Goal: Download file/media

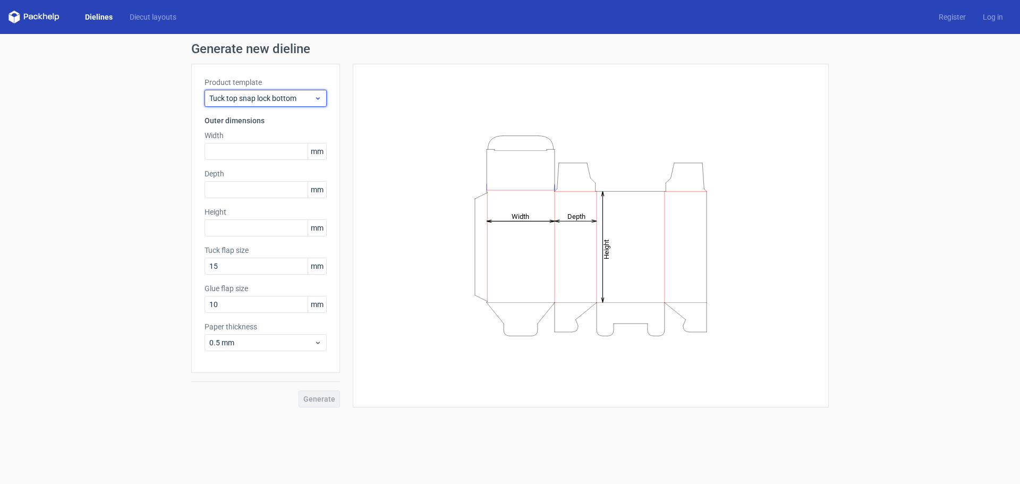
click at [299, 101] on span "Tuck top snap lock bottom" at bounding box center [261, 98] width 105 height 11
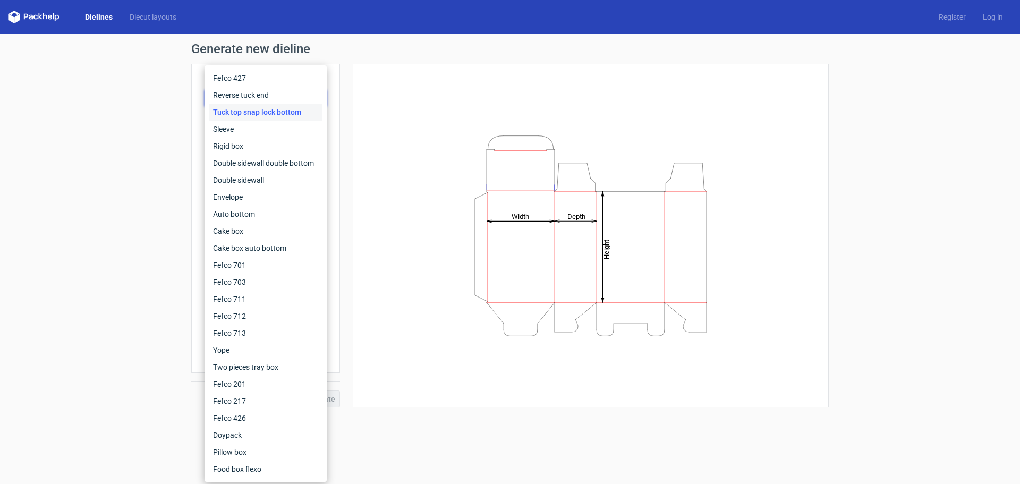
click at [369, 117] on div "Height Depth Width" at bounding box center [590, 235] width 449 height 317
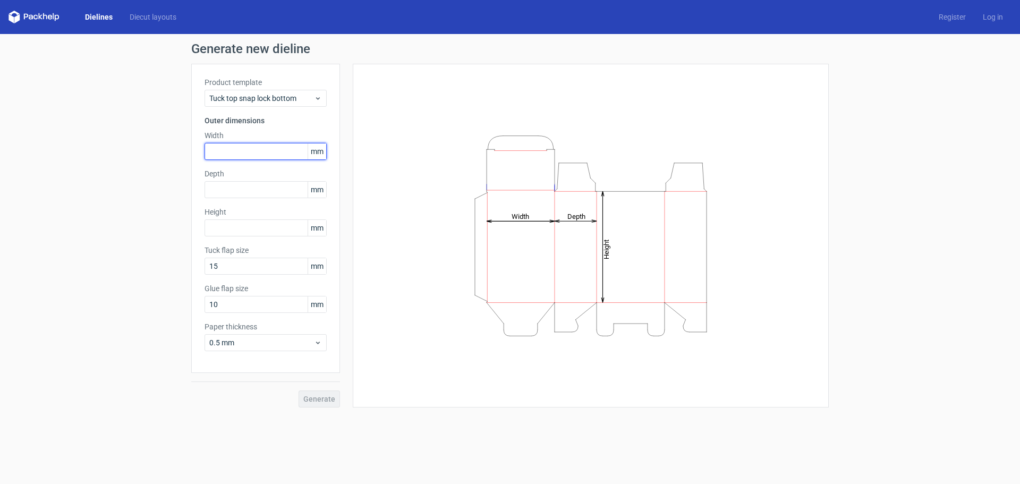
click at [227, 150] on input "text" at bounding box center [265, 151] width 122 height 17
type input "22"
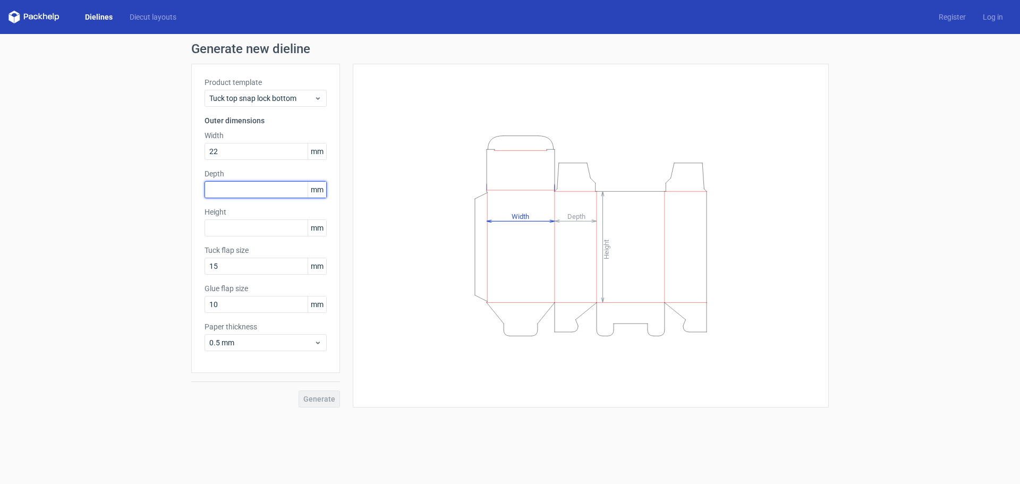
click at [245, 192] on div "Depth mm" at bounding box center [265, 183] width 122 height 30
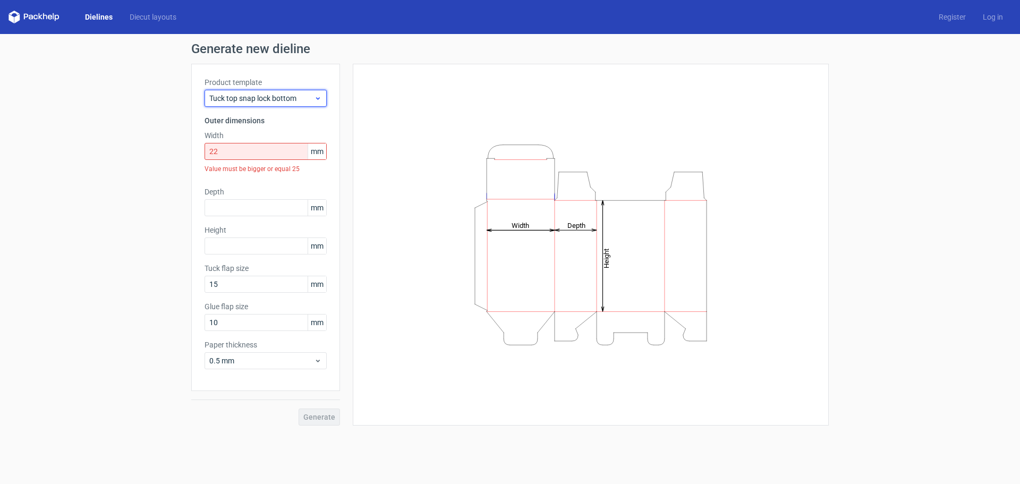
click at [300, 97] on span "Tuck top snap lock bottom" at bounding box center [261, 98] width 105 height 11
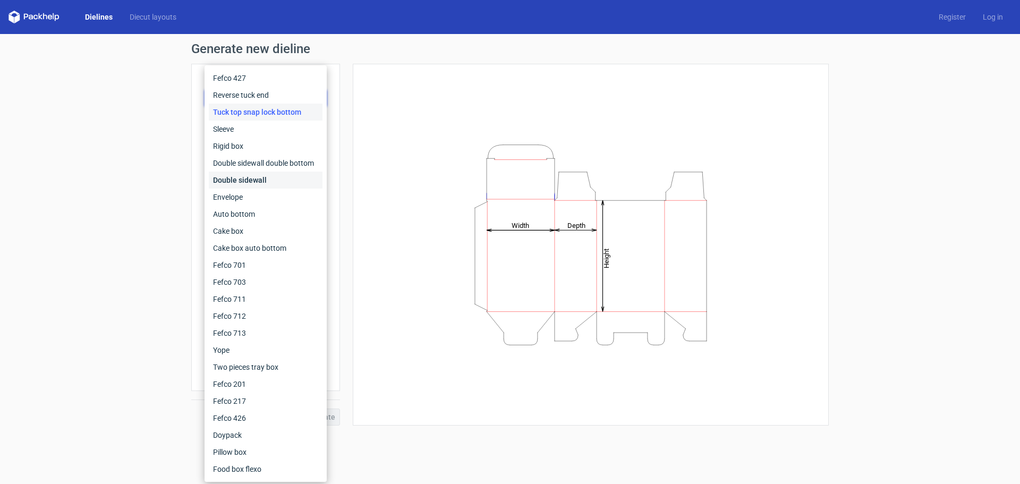
click at [264, 180] on div "Double sidewall" at bounding box center [266, 180] width 114 height 17
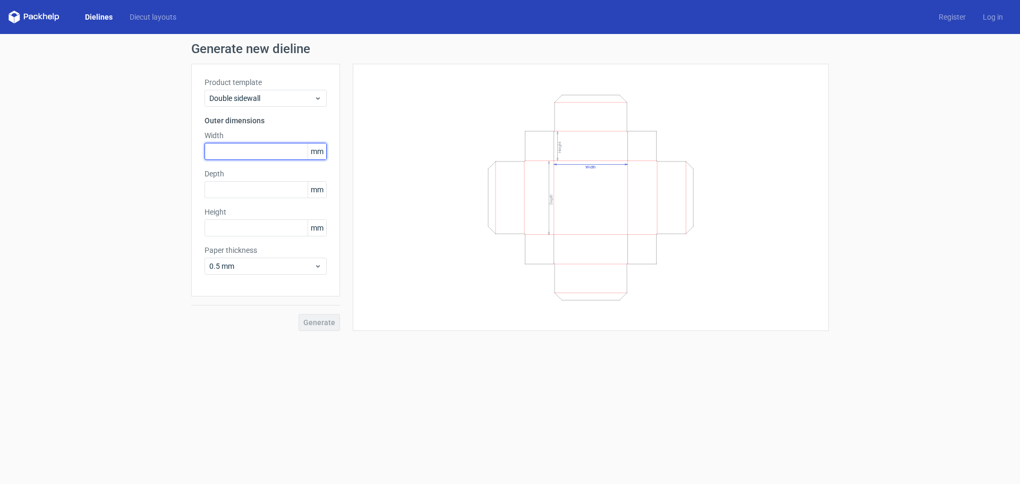
click at [250, 154] on input "text" at bounding box center [265, 151] width 122 height 17
click at [246, 188] on div "Depth mm" at bounding box center [265, 183] width 122 height 30
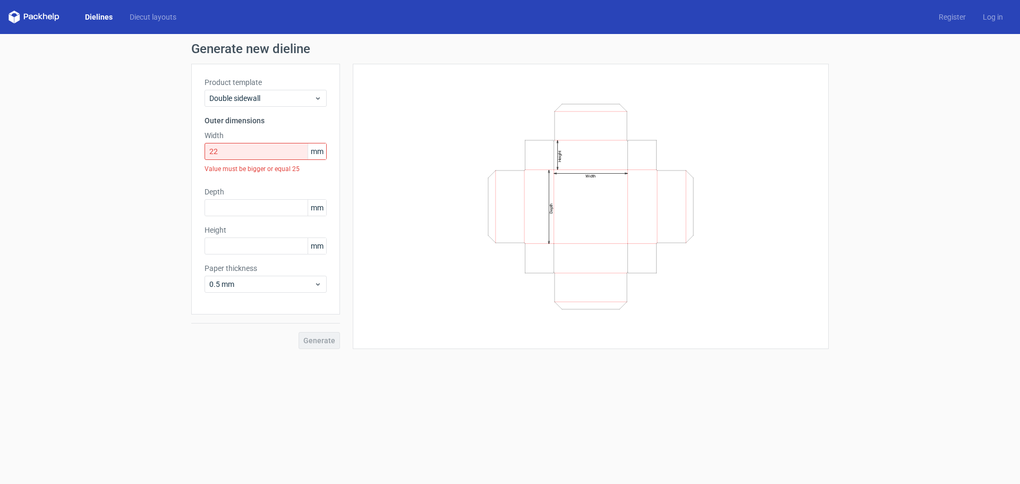
click at [246, 188] on label "Depth" at bounding box center [265, 191] width 122 height 11
drag, startPoint x: 234, startPoint y: 154, endPoint x: 213, endPoint y: 154, distance: 20.7
click at [213, 154] on input "22" at bounding box center [265, 151] width 122 height 17
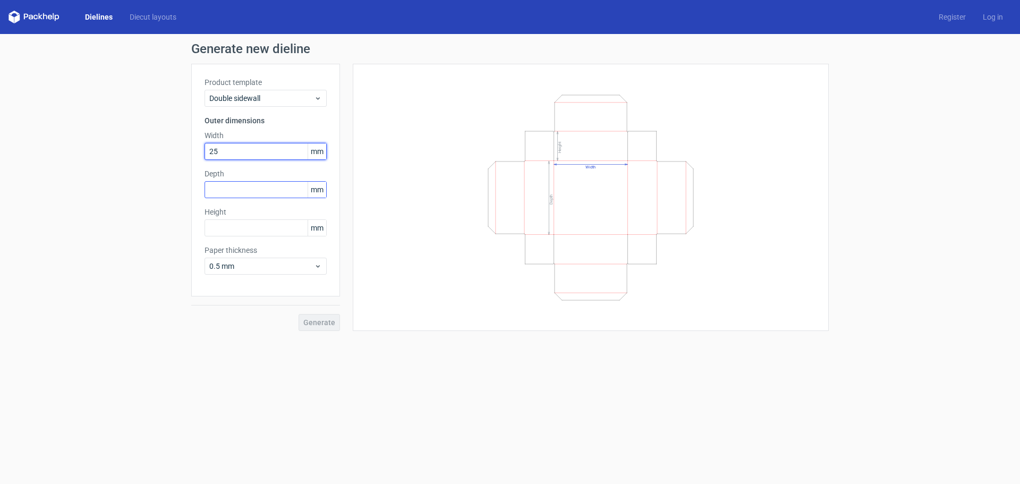
type input "25"
click at [258, 191] on input "text" at bounding box center [265, 189] width 122 height 17
type input "25"
click at [257, 228] on input "text" at bounding box center [265, 227] width 122 height 17
click at [289, 264] on div "Paper thickness 0.5 mm" at bounding box center [265, 260] width 122 height 30
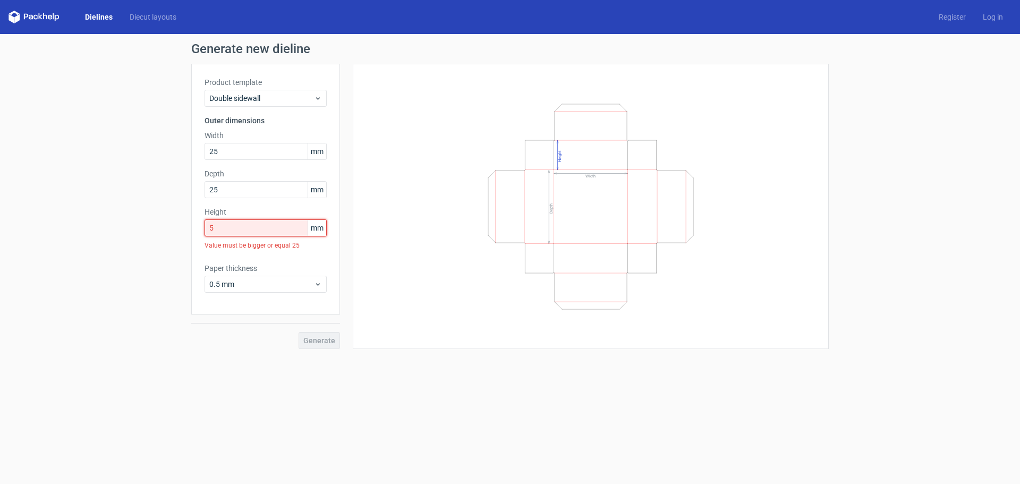
drag, startPoint x: 219, startPoint y: 229, endPoint x: 202, endPoint y: 229, distance: 17.0
click at [202, 229] on div "Product template Double sidewall Outer dimensions Width 25 mm Depth 25 mm Heigh…" at bounding box center [265, 189] width 149 height 251
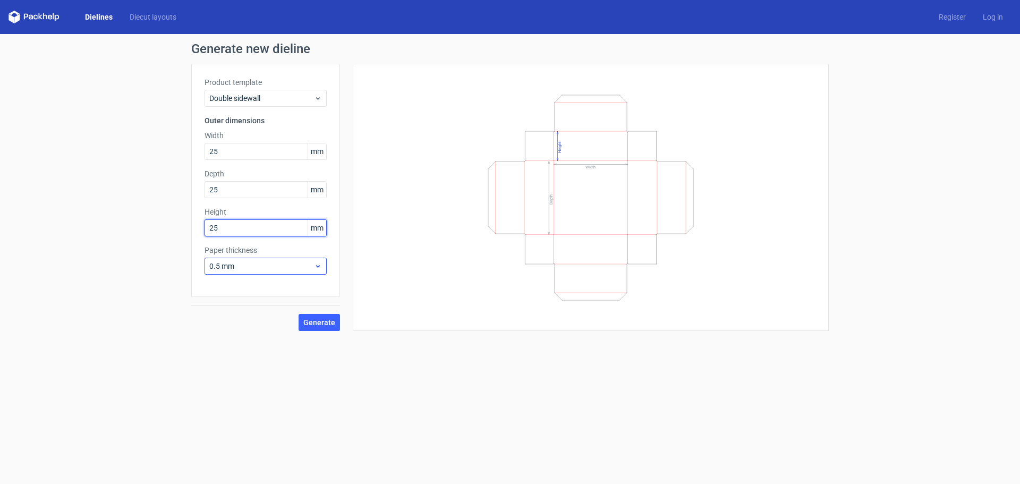
type input "25"
click at [219, 267] on span "0.5 mm" at bounding box center [261, 266] width 105 height 11
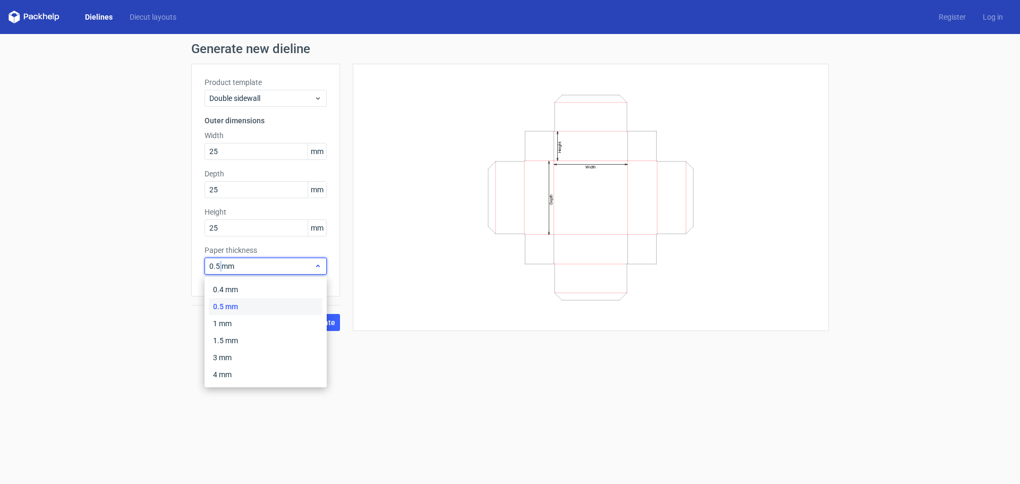
click at [219, 267] on span "0.5 mm" at bounding box center [261, 266] width 105 height 11
click at [226, 292] on div "0.4 mm" at bounding box center [266, 289] width 114 height 17
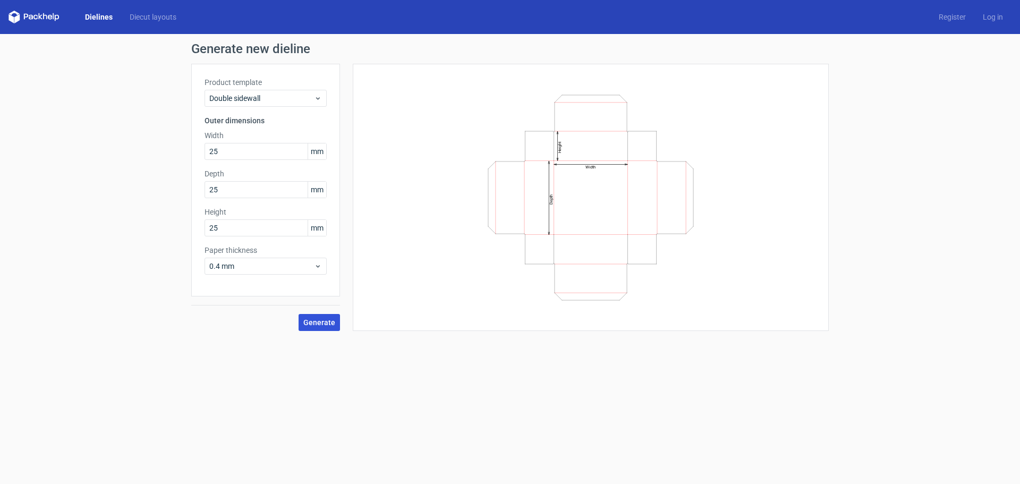
click at [324, 320] on span "Generate" at bounding box center [319, 322] width 32 height 7
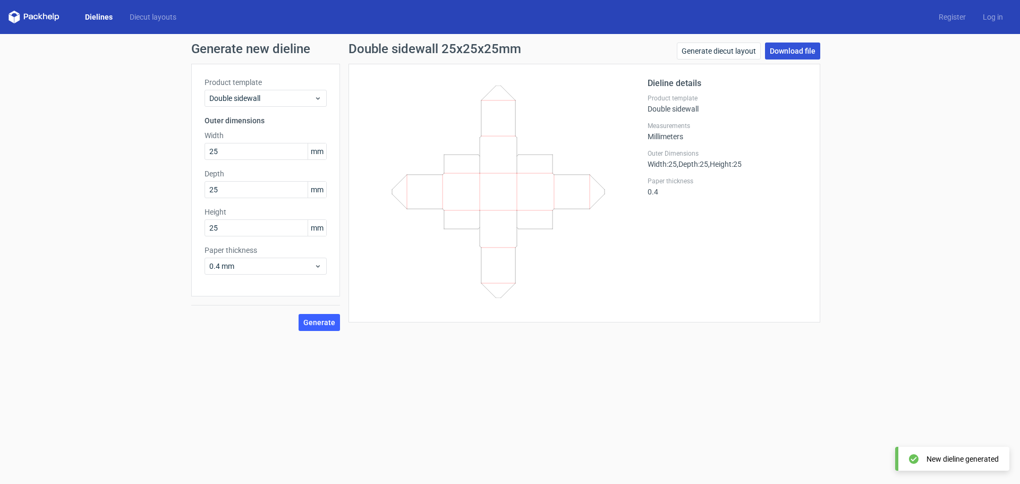
click at [798, 56] on link "Download file" at bounding box center [792, 50] width 55 height 17
drag, startPoint x: 228, startPoint y: 230, endPoint x: 195, endPoint y: 228, distance: 33.5
click at [195, 228] on div "Product template Double sidewall Outer dimensions Width 25 mm Depth 25 mm Heigh…" at bounding box center [265, 180] width 149 height 233
click at [237, 97] on span "Double sidewall" at bounding box center [261, 98] width 105 height 11
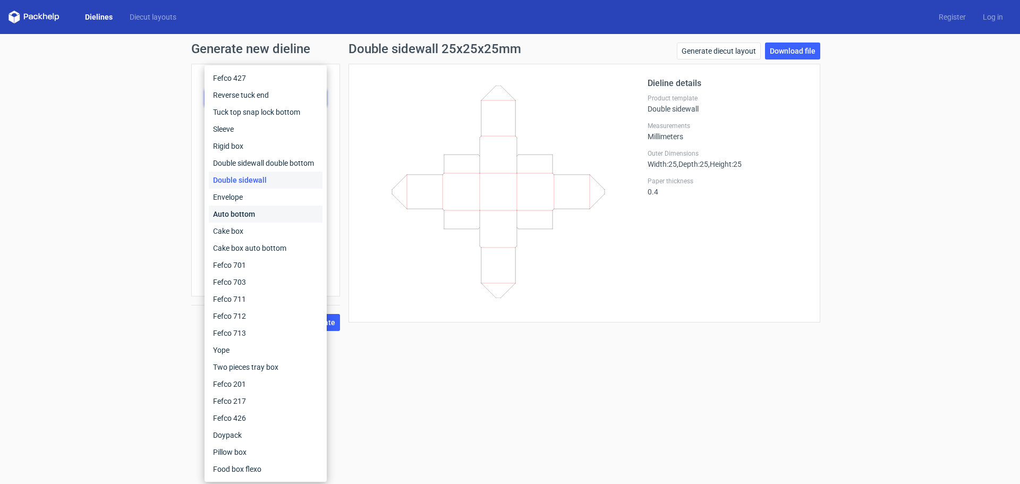
click at [263, 212] on div "Auto bottom" at bounding box center [266, 214] width 114 height 17
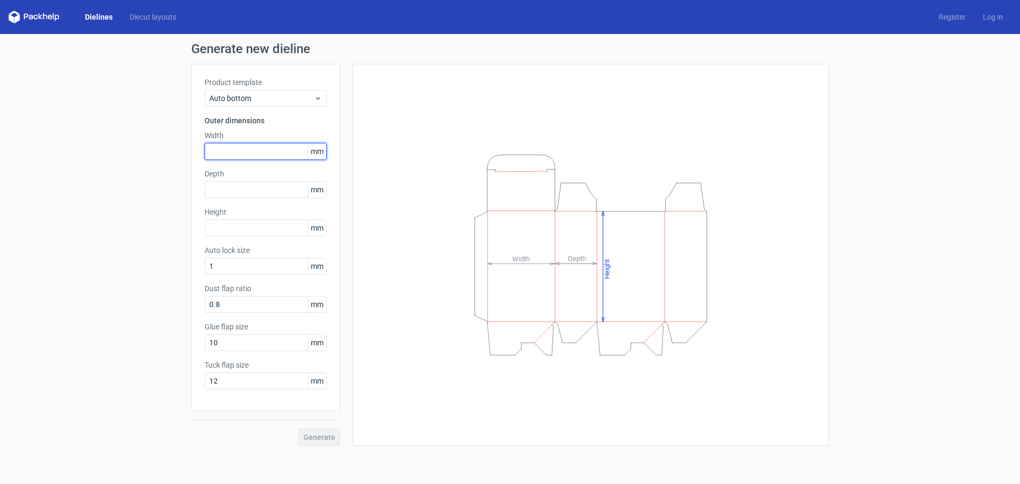
click at [234, 150] on input "text" at bounding box center [265, 151] width 122 height 17
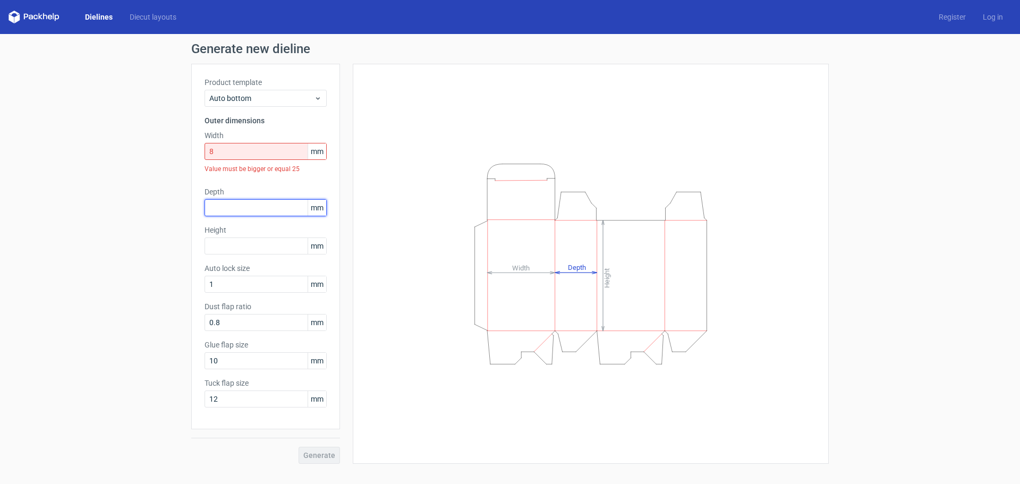
click at [238, 191] on div "Depth mm" at bounding box center [265, 201] width 122 height 30
drag, startPoint x: 213, startPoint y: 154, endPoint x: 203, endPoint y: 154, distance: 10.1
click at [203, 154] on div "Product template Auto bottom Outer dimensions Width 8 mm Value must be bigger o…" at bounding box center [265, 246] width 149 height 365
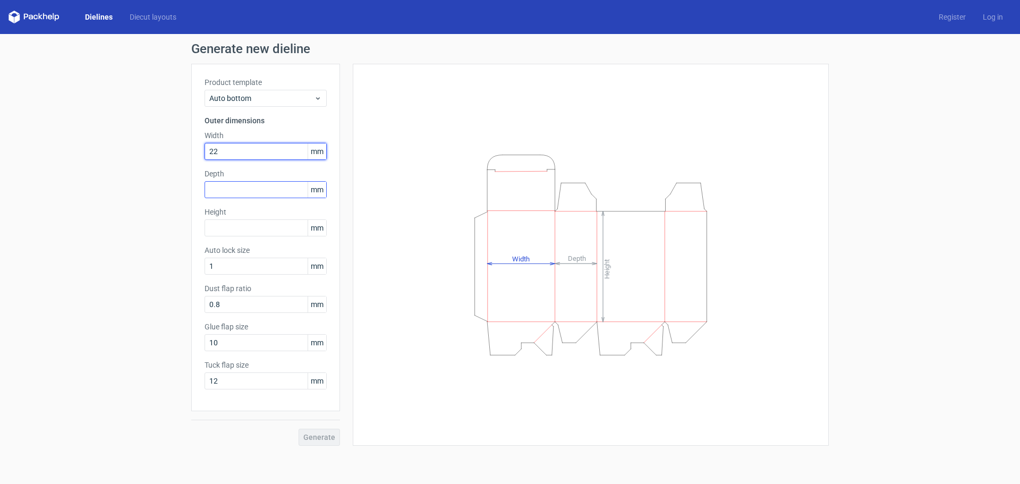
type input "22"
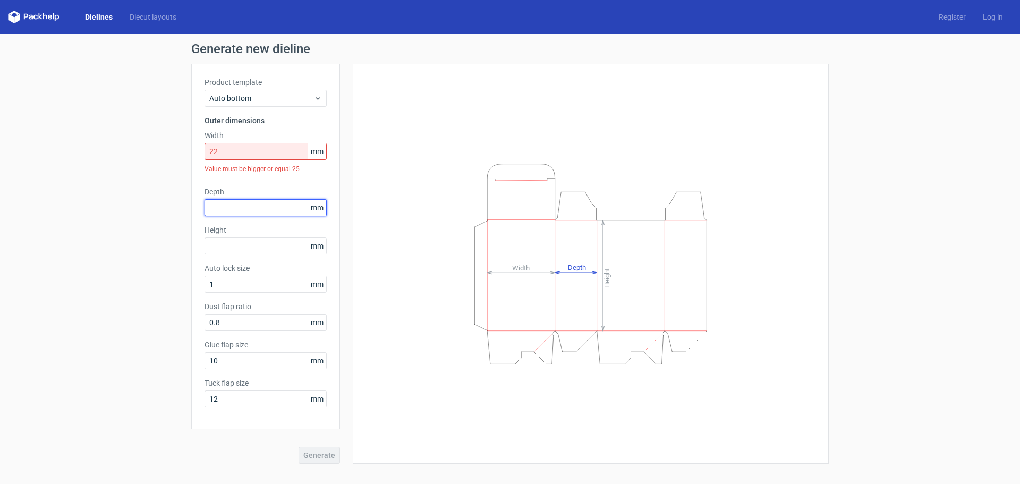
click at [229, 194] on div "Depth mm" at bounding box center [265, 201] width 122 height 30
click at [235, 245] on input "text" at bounding box center [265, 245] width 122 height 17
